Goal: Contribute content: Add original content to the website for others to see

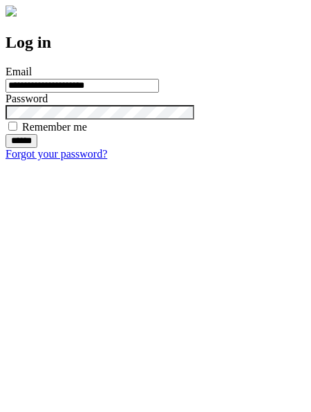
type input "**********"
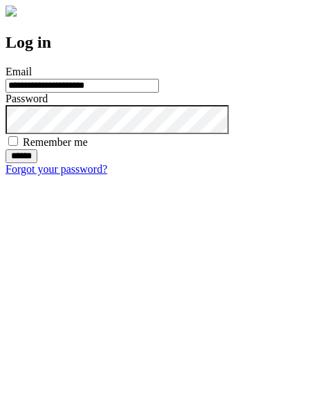
click at [37, 163] on input "******" at bounding box center [22, 156] width 32 height 14
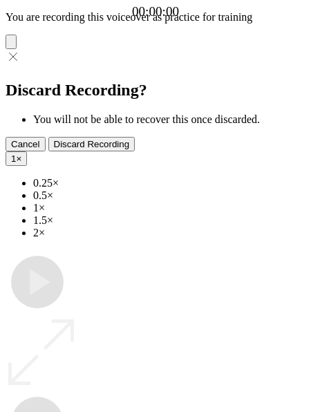
type input "**********"
